Goal: Task Accomplishment & Management: Manage account settings

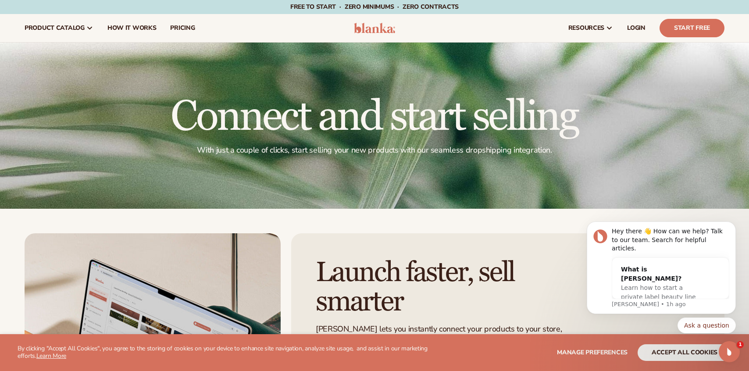
click at [375, 33] on img at bounding box center [375, 28] width 42 height 11
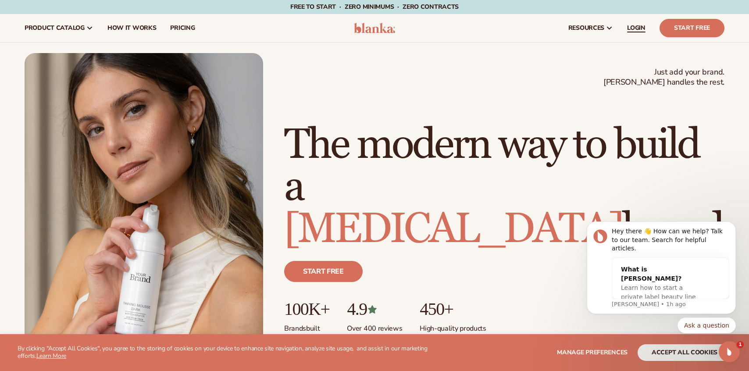
click at [641, 31] on span "LOGIN" at bounding box center [636, 28] width 18 height 7
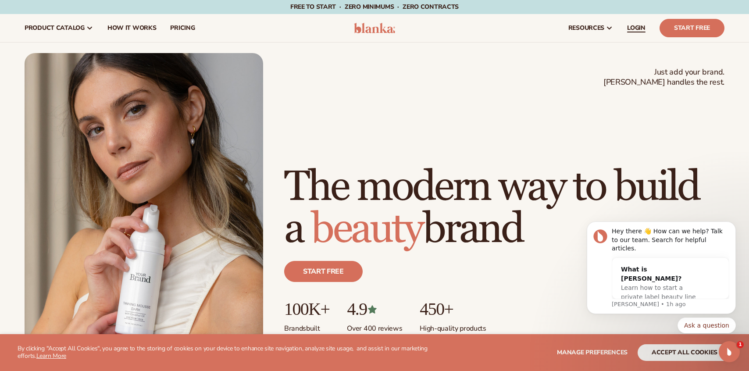
click at [638, 25] on span "LOGIN" at bounding box center [636, 28] width 18 height 7
